Goal: Find specific page/section: Find specific page/section

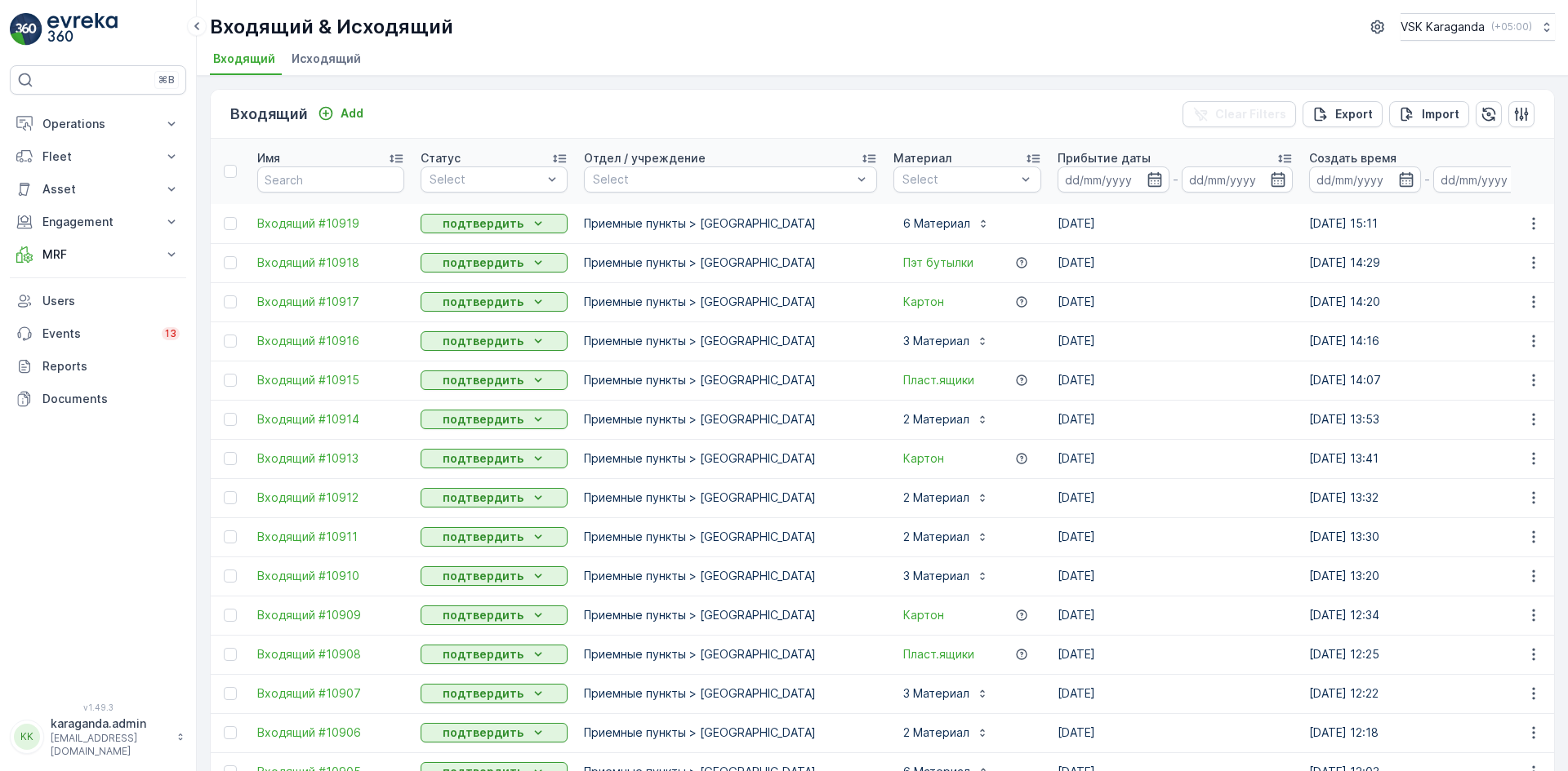
click at [307, 49] on li "Исходящий" at bounding box center [328, 61] width 79 height 28
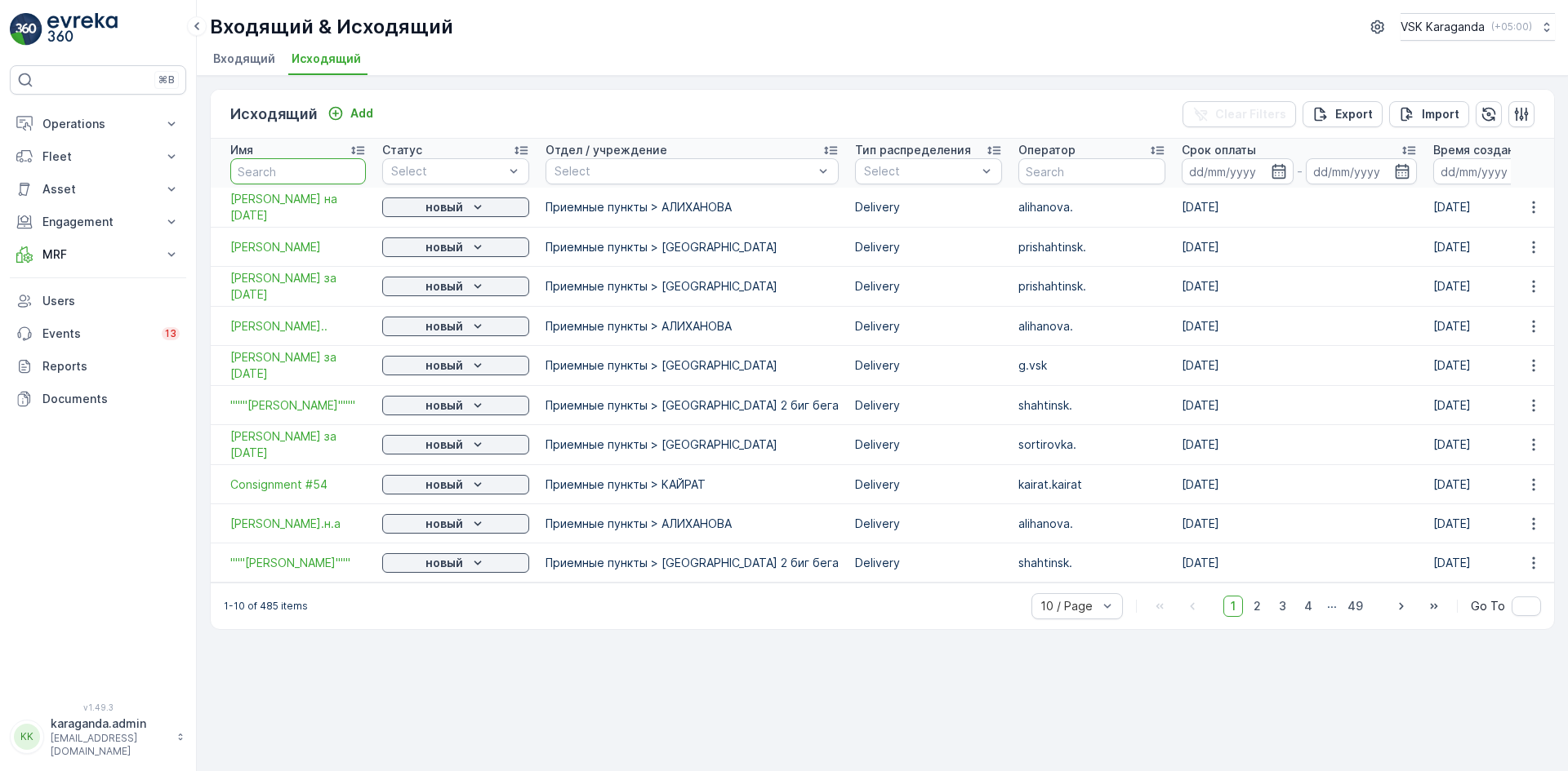
click at [313, 179] on input "text" at bounding box center [298, 171] width 135 height 26
drag, startPoint x: 427, startPoint y: 166, endPoint x: 508, endPoint y: 168, distance: 81.0
click at [429, 167] on div at bounding box center [447, 171] width 116 height 13
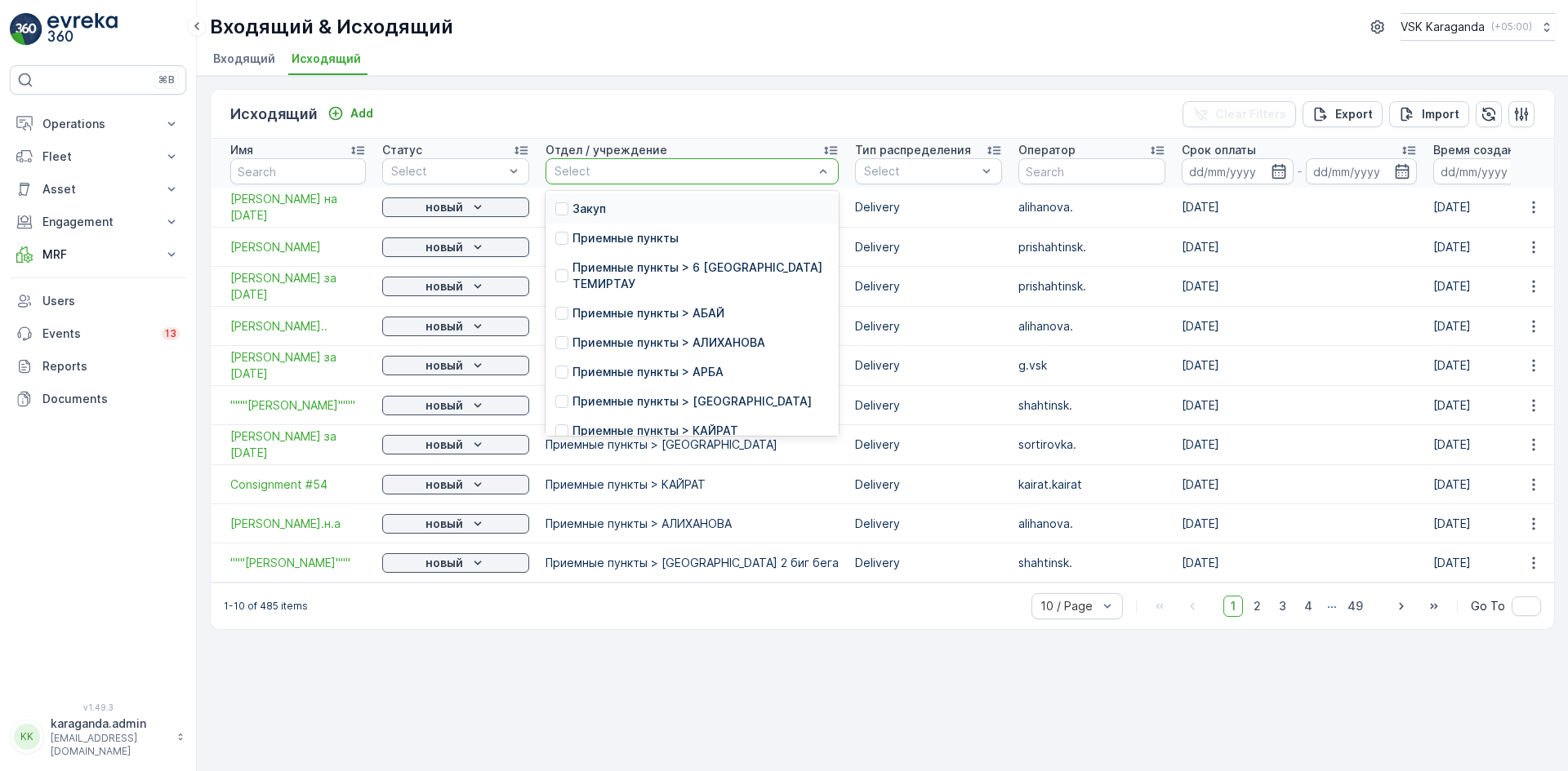
click at [573, 160] on div "Select" at bounding box center [692, 171] width 293 height 26
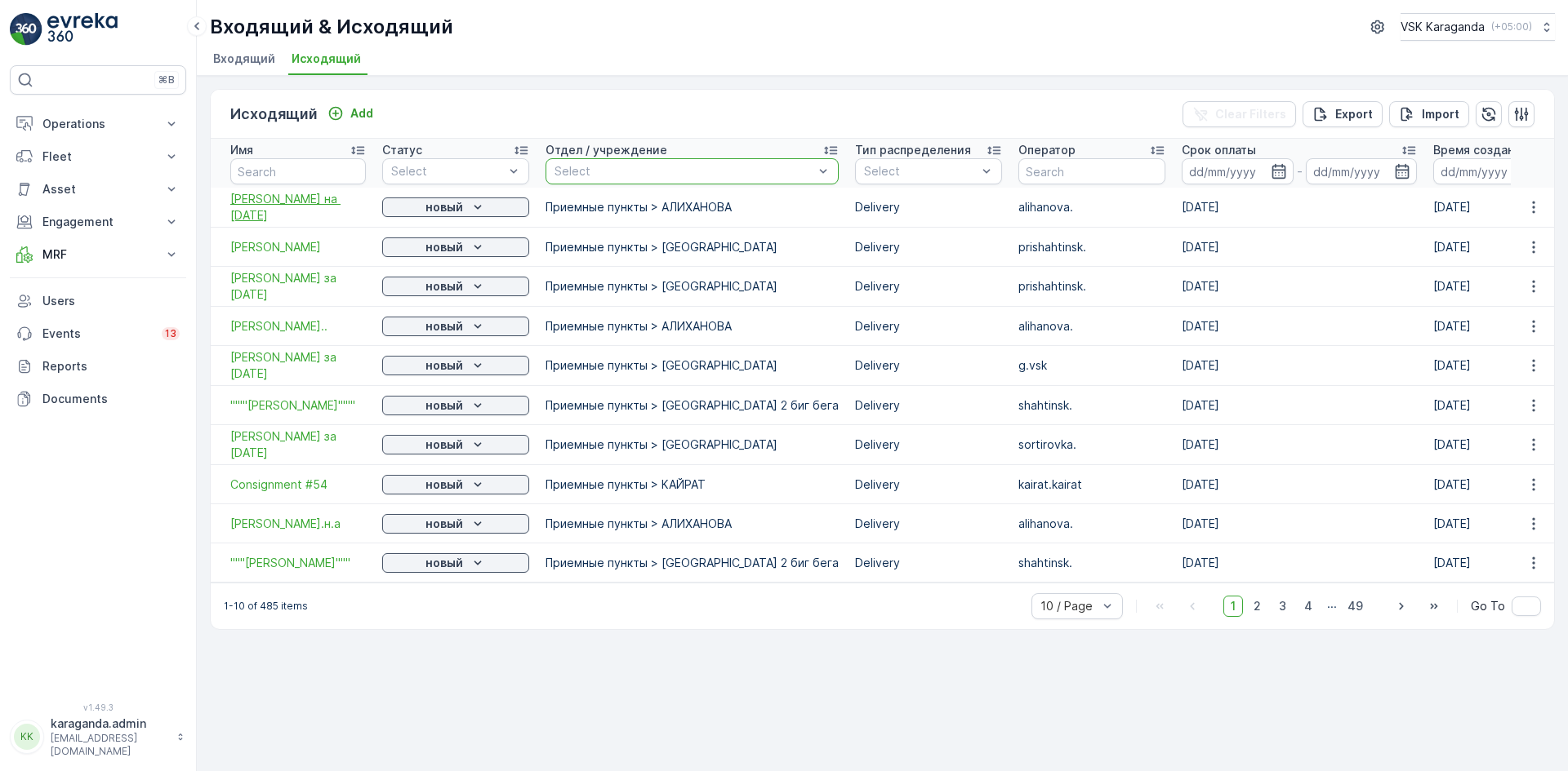
click at [312, 200] on span "[PERSON_NAME] на [DATE]" at bounding box center [298, 207] width 135 height 33
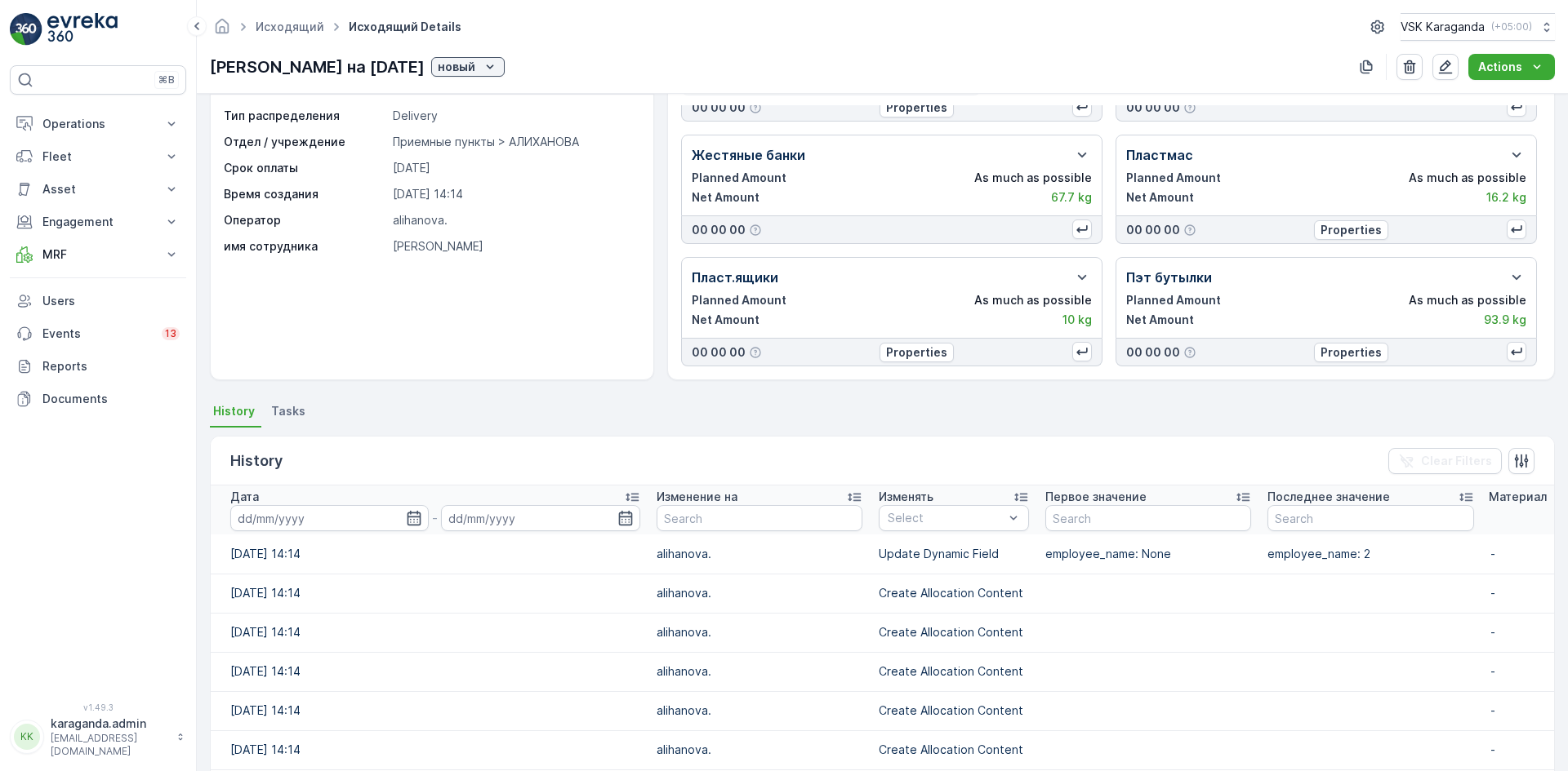
scroll to position [82, 0]
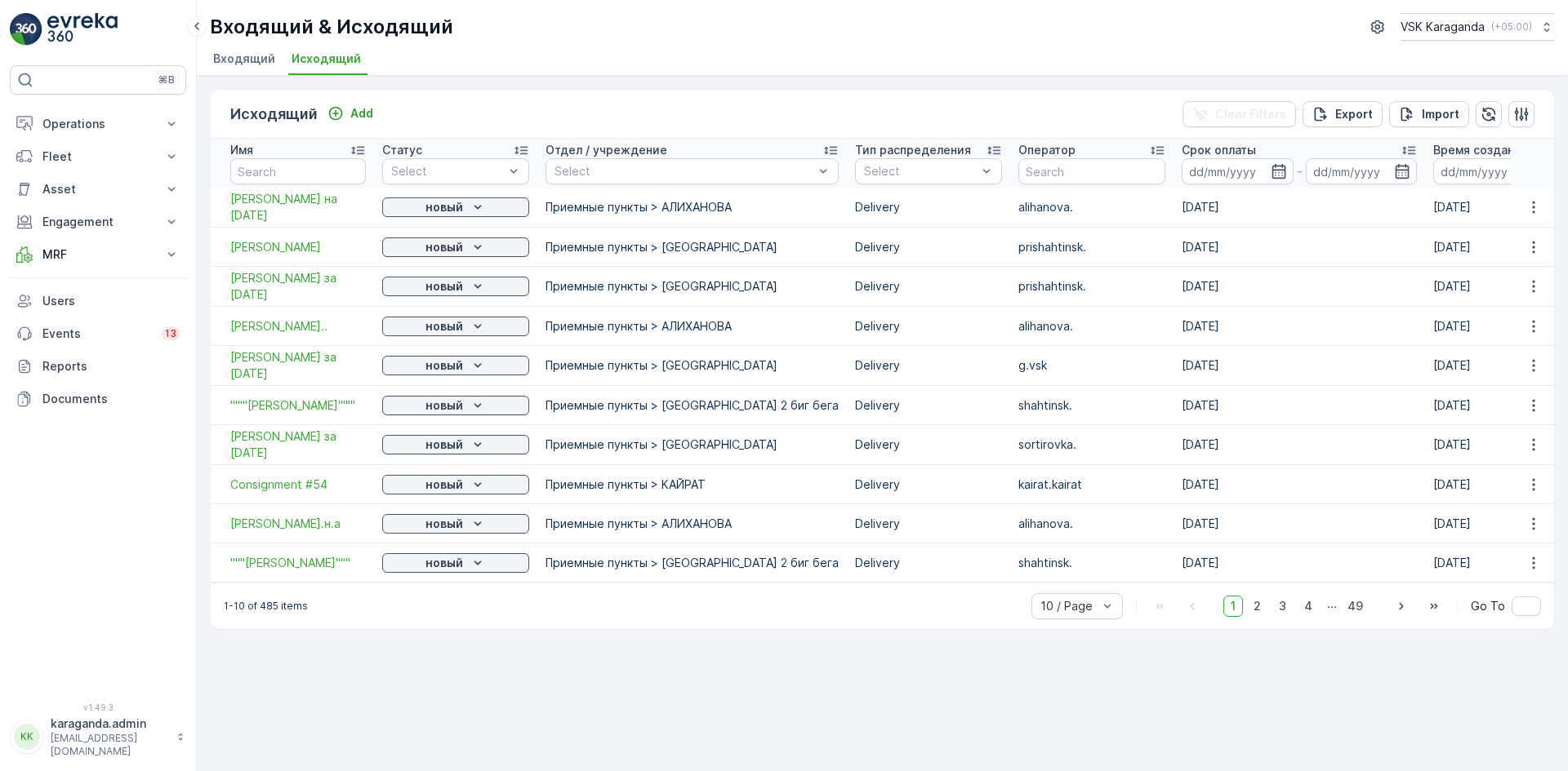
click at [242, 52] on span "Входящий" at bounding box center [243, 58] width 62 height 16
